Goal: Task Accomplishment & Management: Manage account settings

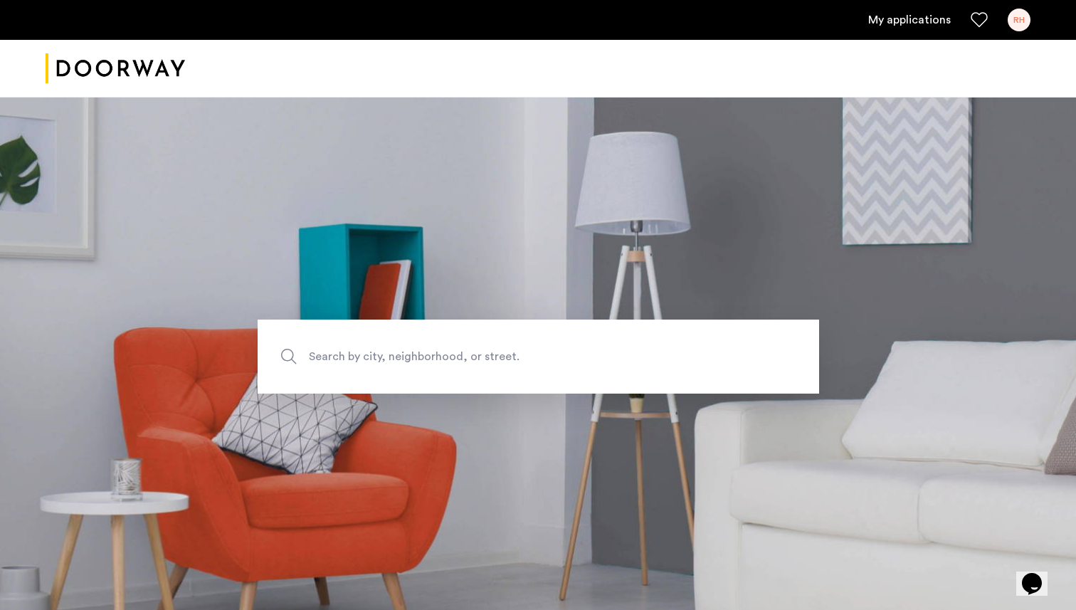
click at [931, 24] on link "My applications" at bounding box center [909, 19] width 83 height 17
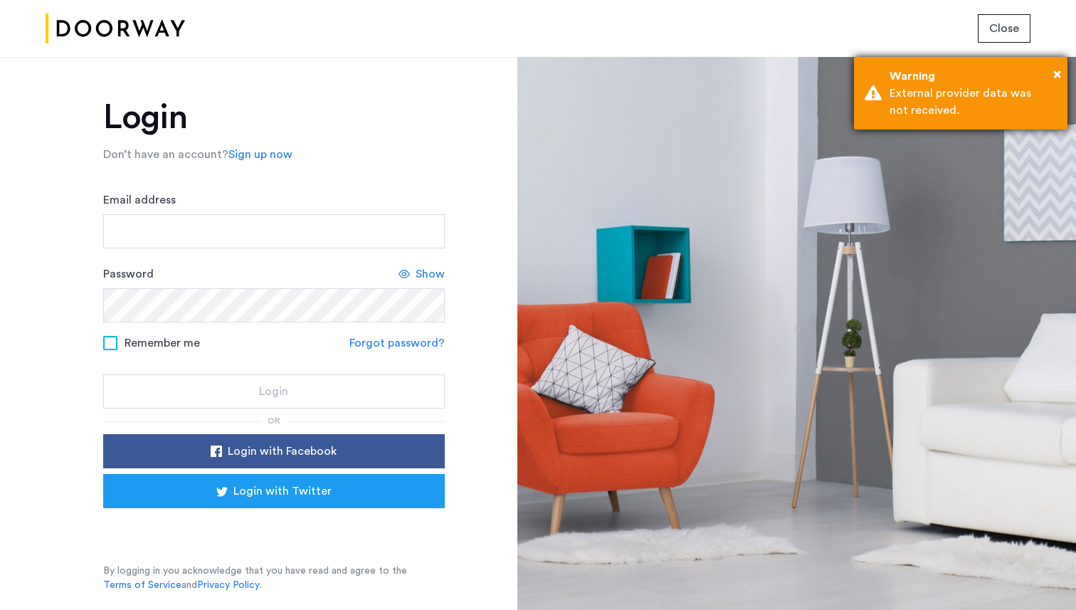
click at [1052, 68] on div "Warning" at bounding box center [972, 76] width 167 height 17
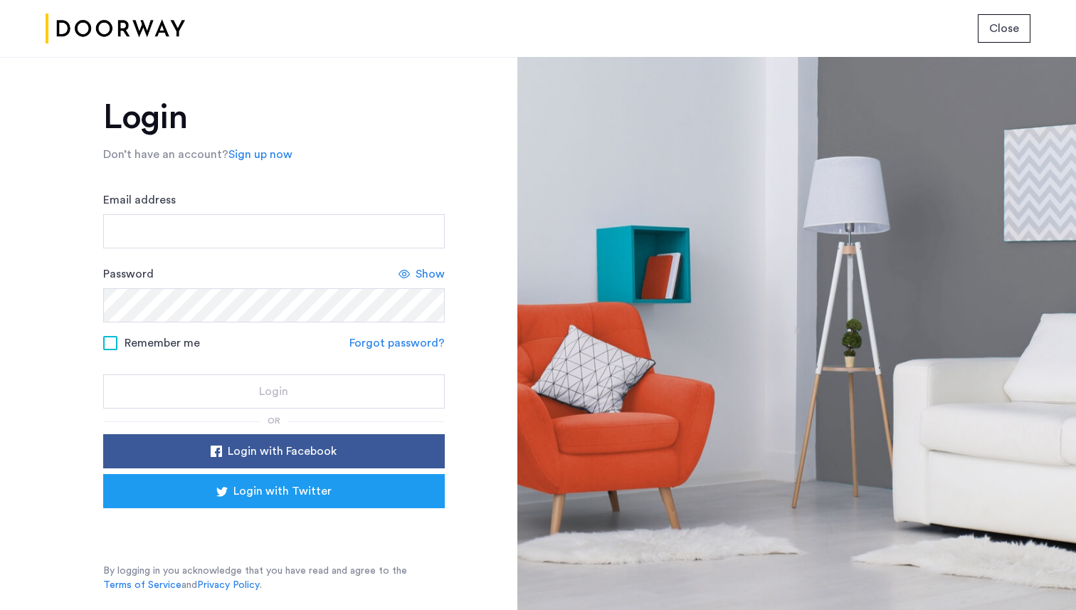
click at [1008, 18] on button "Close" at bounding box center [1004, 28] width 53 height 28
click at [1015, 36] on span "Close" at bounding box center [1004, 28] width 30 height 17
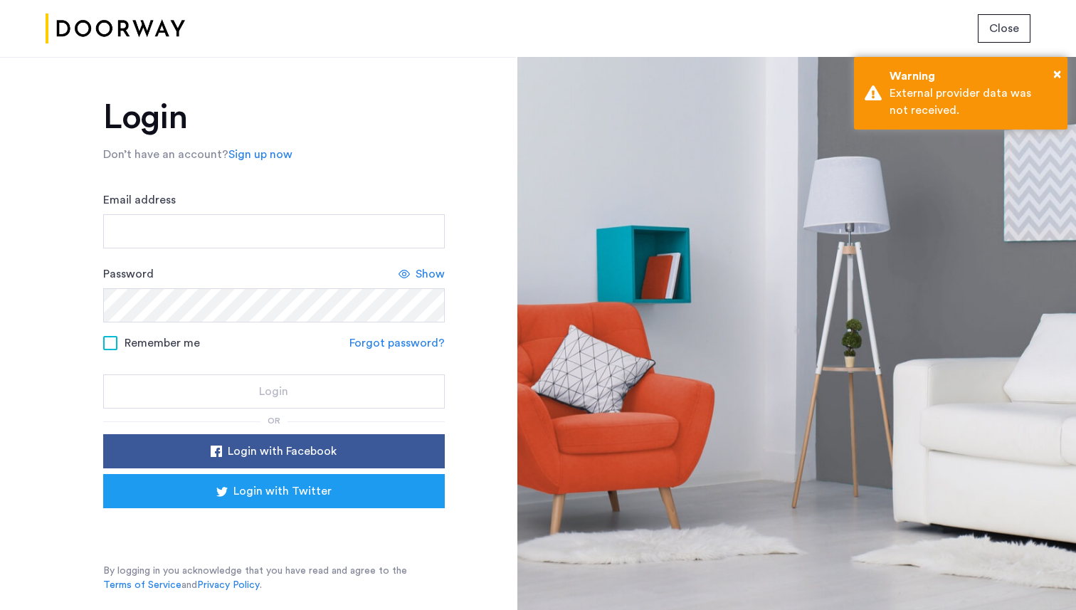
click at [310, 203] on div "Email address" at bounding box center [274, 219] width 342 height 57
click at [290, 226] on input "Email address" at bounding box center [274, 231] width 342 height 34
type input "**********"
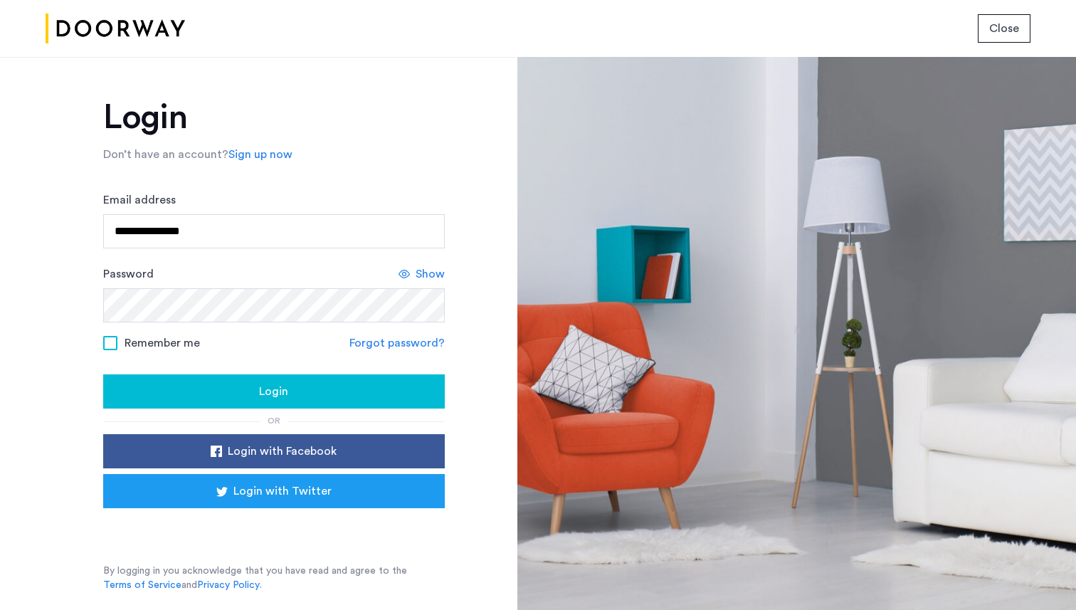
click at [272, 380] on button "Login" at bounding box center [274, 391] width 342 height 34
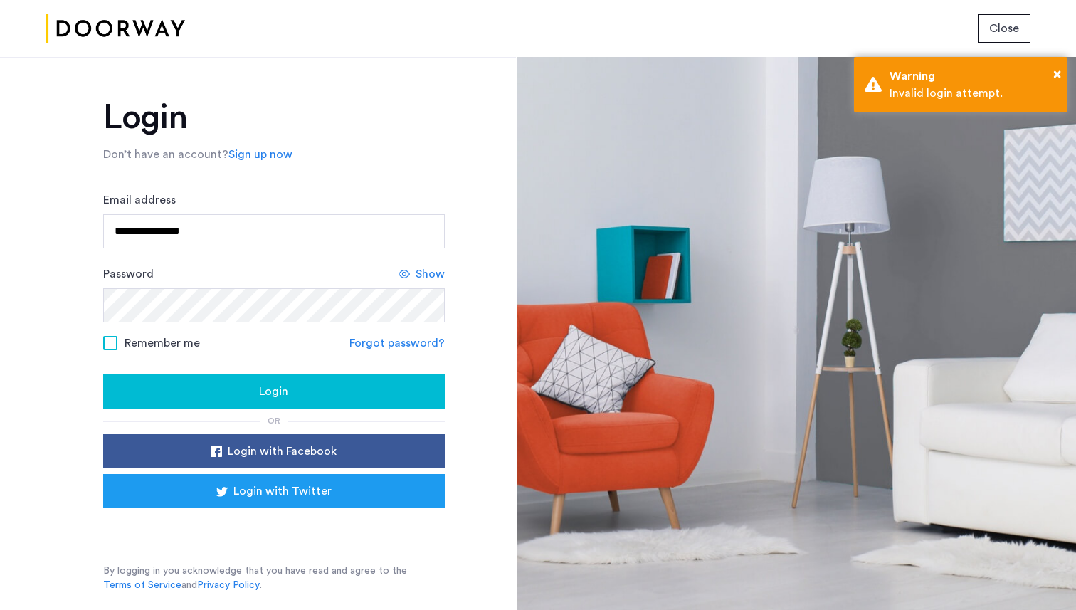
click at [243, 381] on button "Login" at bounding box center [274, 391] width 342 height 34
